Goal: Find specific page/section: Find specific page/section

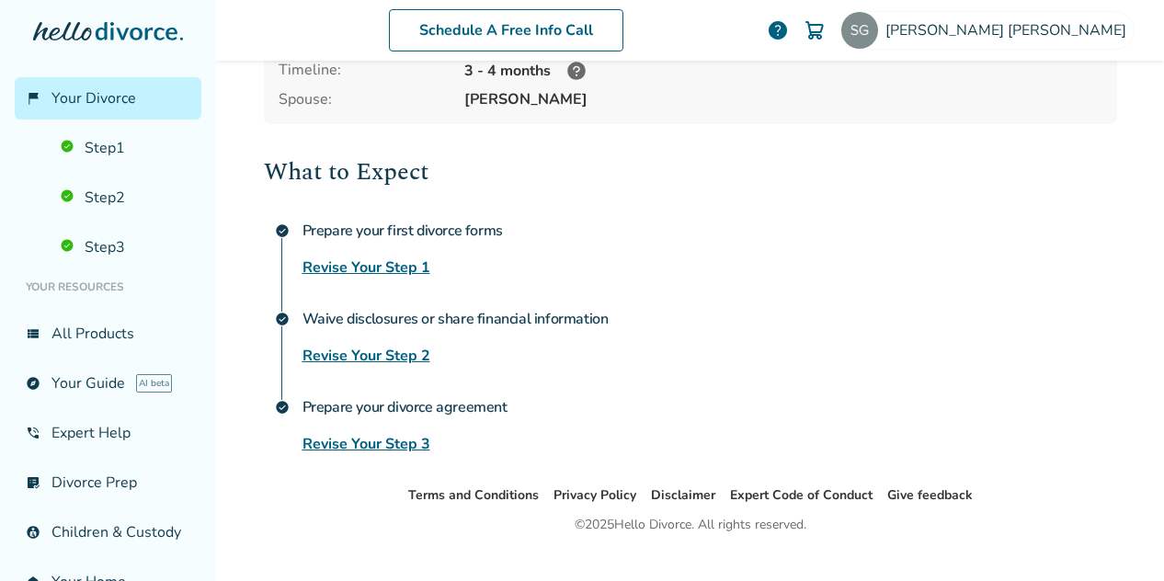
scroll to position [216, 0]
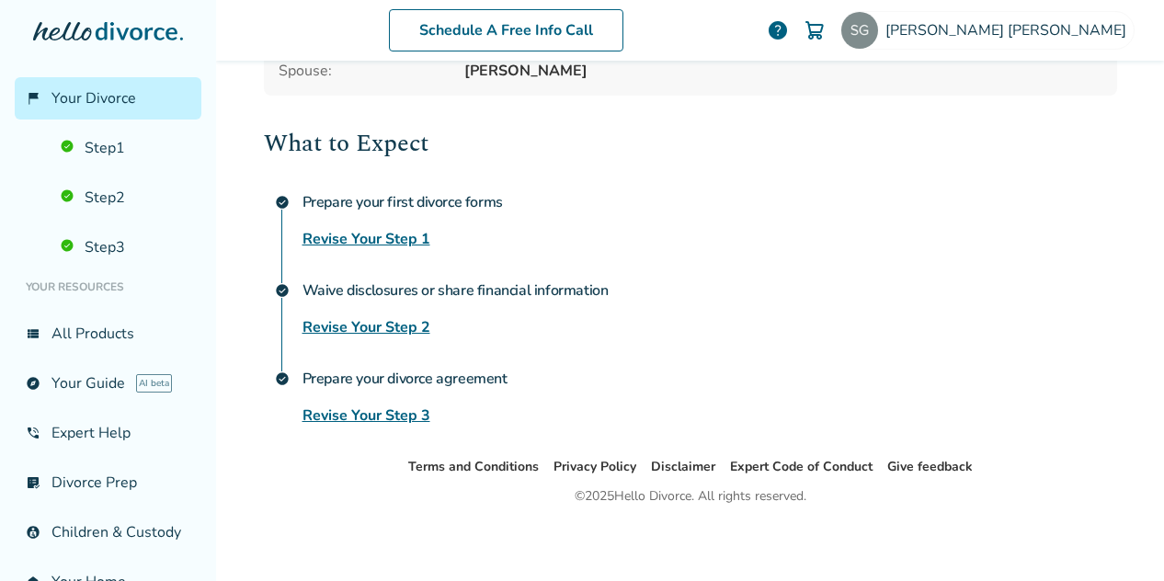
click at [357, 318] on link "Revise Your Step 2" at bounding box center [366, 327] width 128 height 22
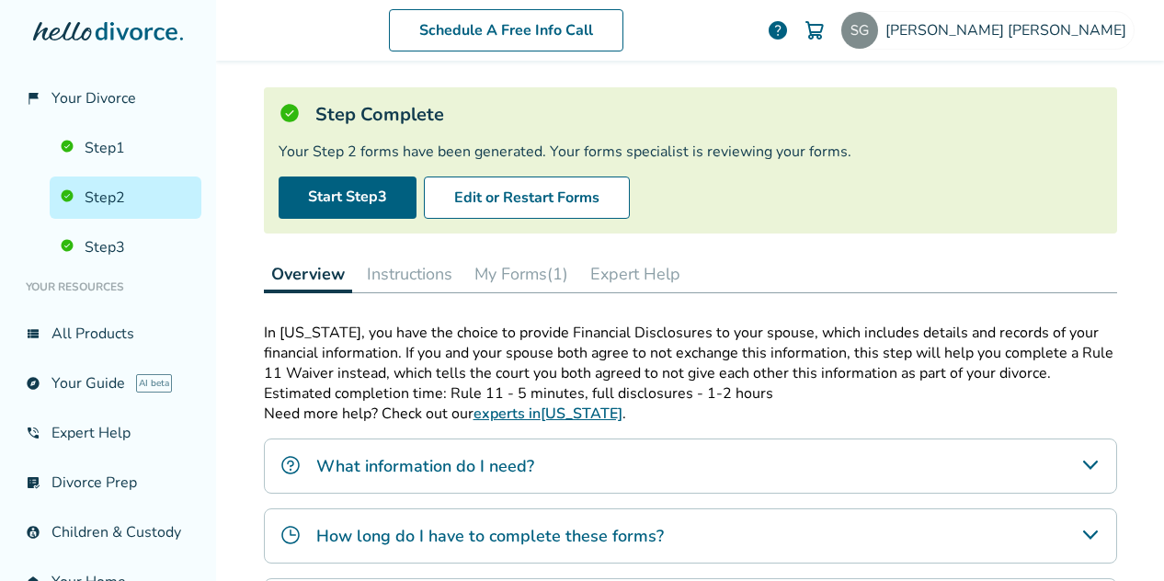
click at [687, 95] on div "Step Complete Your Step 2 forms have been generated. Your forms specialist is r…" at bounding box center [690, 160] width 853 height 146
click at [721, 194] on div "Start Step 3 Edit or Restart Forms" at bounding box center [689, 197] width 823 height 42
click at [654, 403] on p "Need more help? Check out our experts in Texas ." at bounding box center [690, 413] width 853 height 20
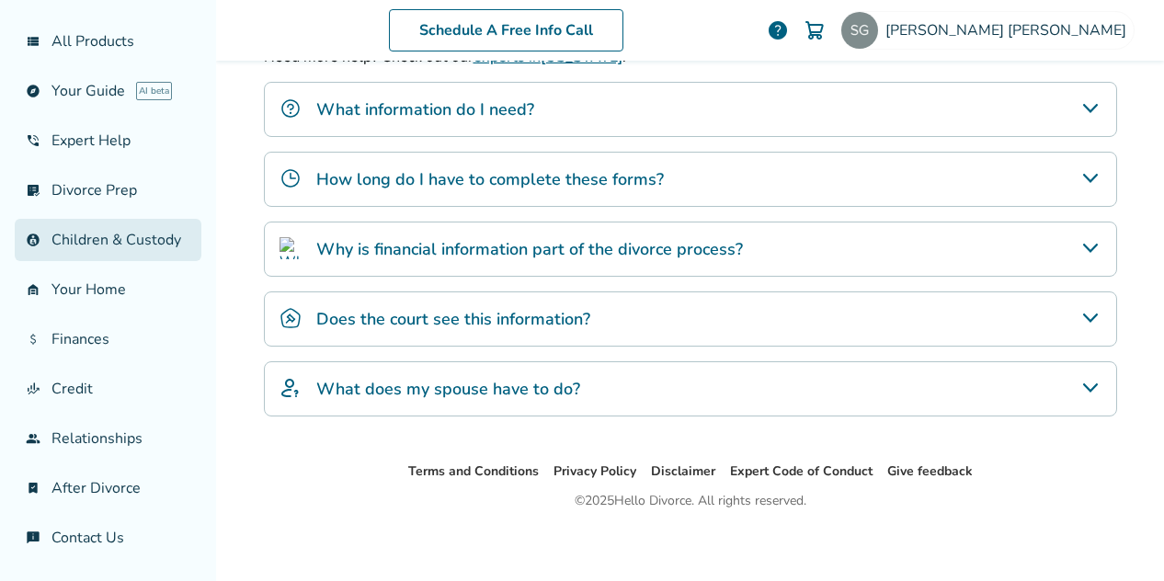
scroll to position [302, 0]
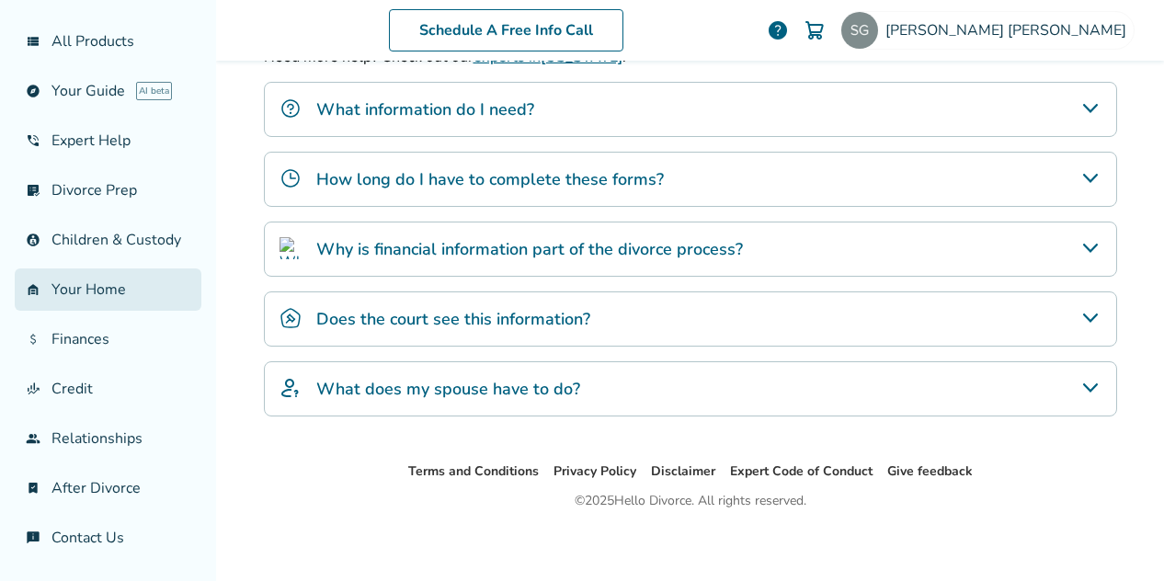
click at [75, 294] on link "garage_home Your Home" at bounding box center [108, 289] width 187 height 42
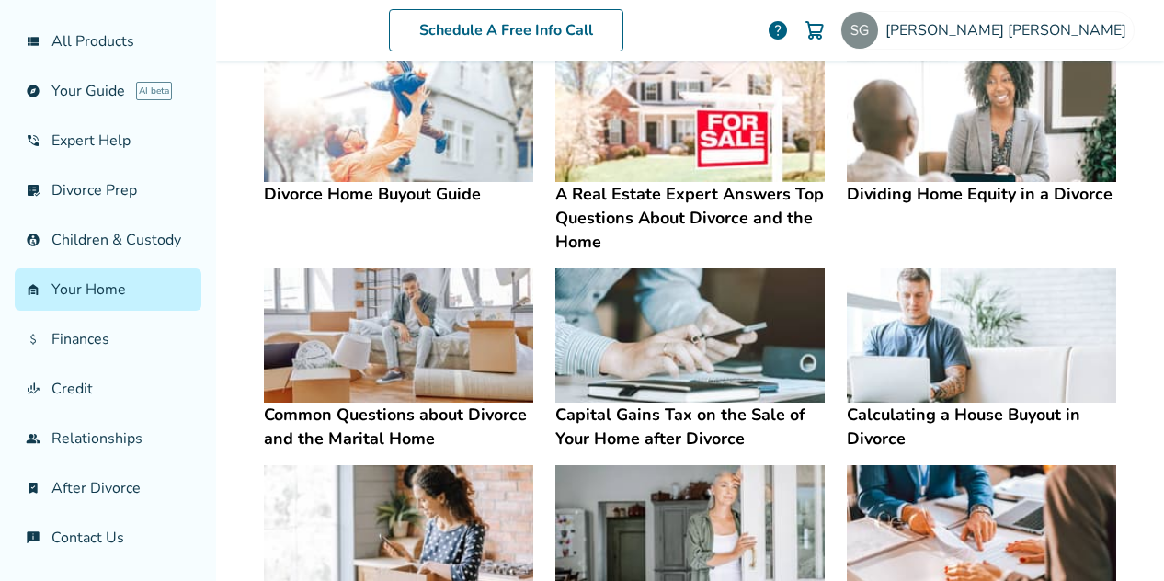
scroll to position [458, 0]
